Goal: Task Accomplishment & Management: Use online tool/utility

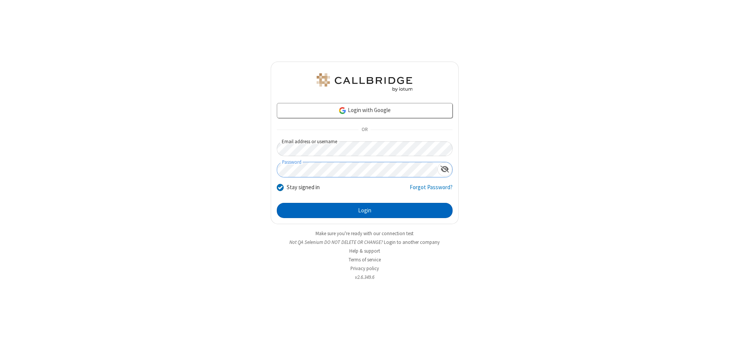
click at [364, 210] on button "Login" at bounding box center [365, 210] width 176 height 15
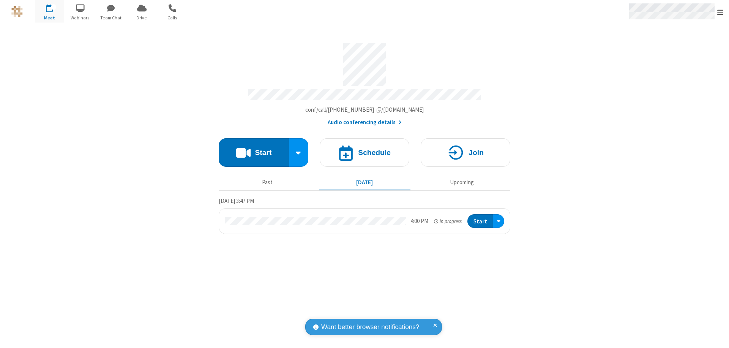
click at [720, 12] on span "Open menu" at bounding box center [720, 12] width 6 height 8
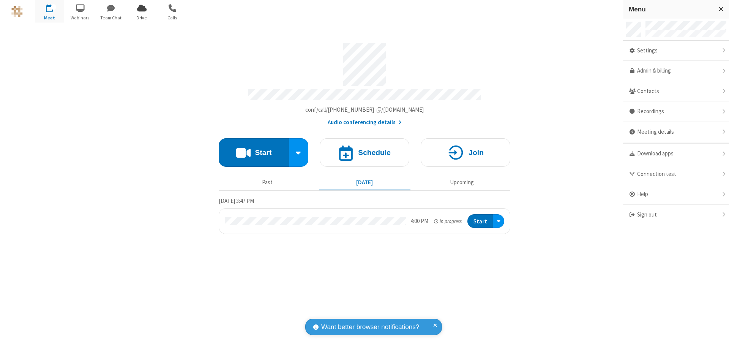
click at [142, 17] on span "Drive" at bounding box center [142, 17] width 28 height 7
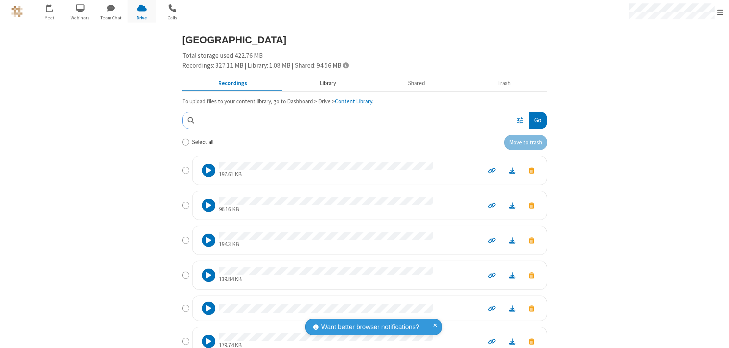
click at [324, 83] on button "Library" at bounding box center [327, 83] width 89 height 14
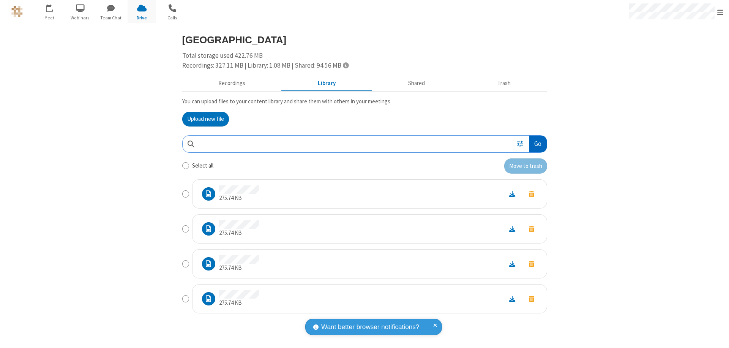
click at [537, 143] on button "Go" at bounding box center [537, 144] width 17 height 17
click at [205, 119] on button "Upload new file" at bounding box center [205, 119] width 47 height 15
